Goal: Transaction & Acquisition: Purchase product/service

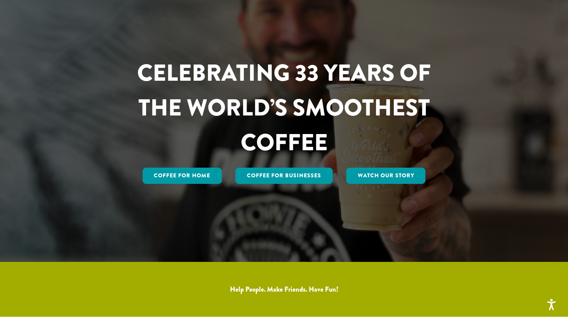
scroll to position [73, 0]
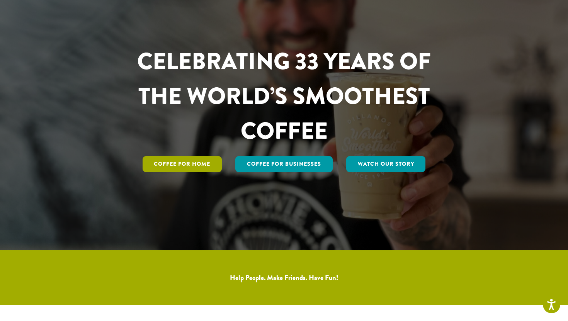
click at [220, 161] on link "Coffee for Home" at bounding box center [183, 164] width 80 height 16
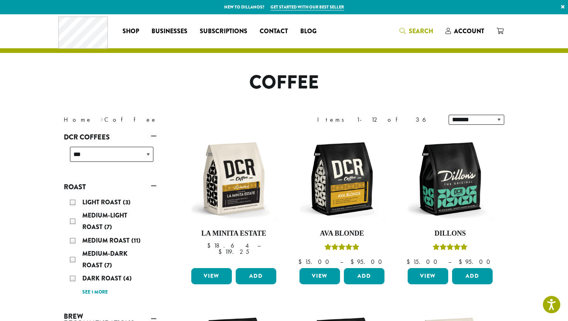
click at [413, 26] on link "Search" at bounding box center [417, 31] width 46 height 13
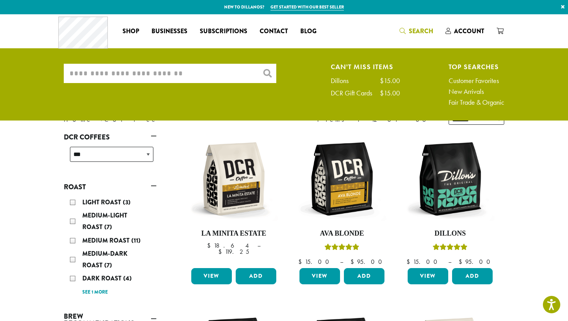
click at [88, 69] on input "What are you searching for?" at bounding box center [170, 73] width 213 height 19
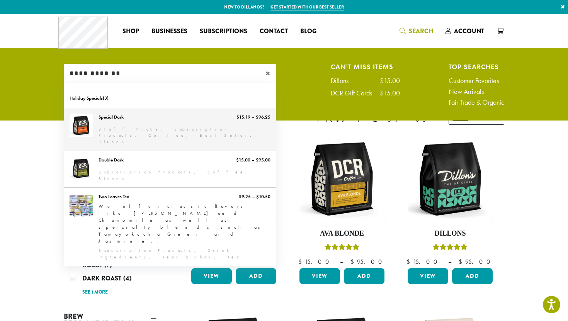
type input "**********"
click at [176, 125] on link "Special Dark" at bounding box center [170, 129] width 213 height 43
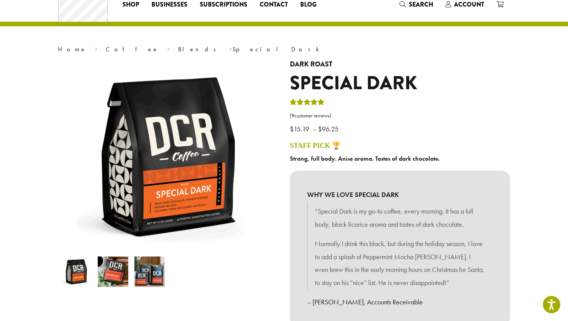
scroll to position [29, 0]
